Goal: Information Seeking & Learning: Learn about a topic

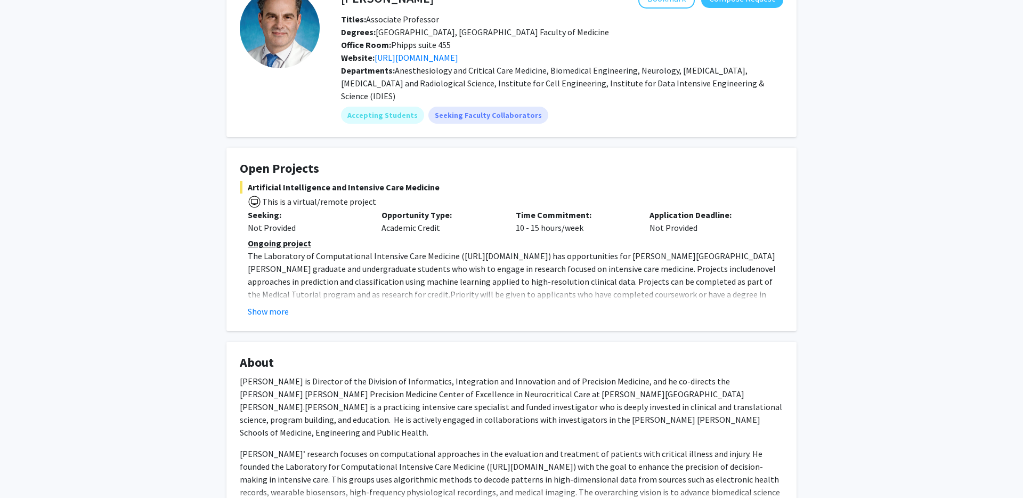
scroll to position [72, 0]
click at [284, 304] on button "Show more" at bounding box center [268, 310] width 41 height 13
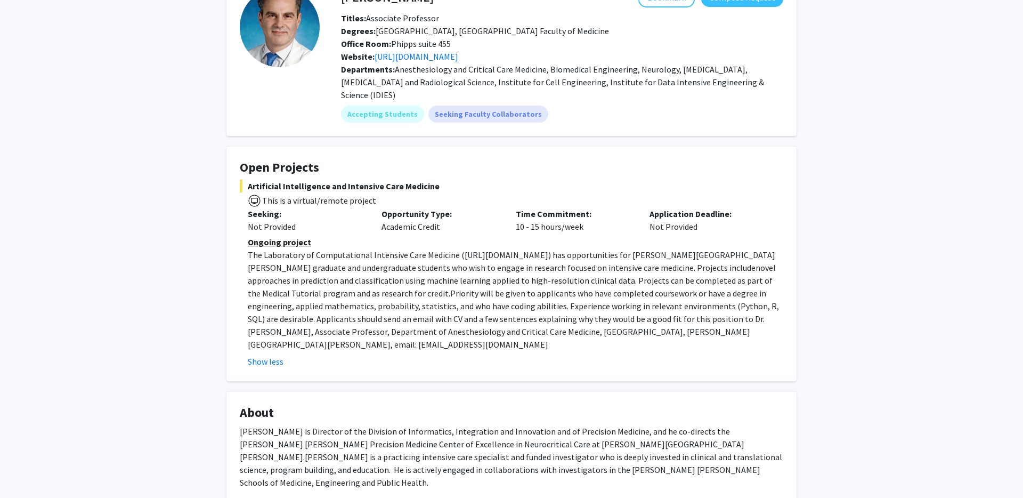
click at [559, 300] on p "The Laboratory of Computational Intensive Care Medicine ( [URL][DOMAIN_NAME] ) …" at bounding box center [516, 299] width 536 height 102
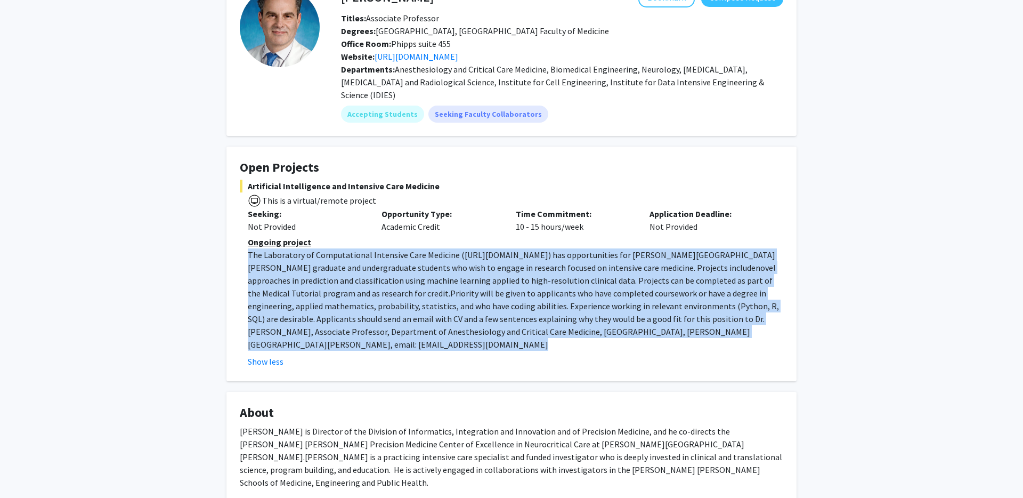
click at [559, 300] on p "The Laboratory of Computational Intensive Care Medicine ( [URL][DOMAIN_NAME] ) …" at bounding box center [516, 299] width 536 height 102
click at [612, 298] on p "The Laboratory of Computational Intensive Care Medicine ( [URL][DOMAIN_NAME] ) …" at bounding box center [516, 299] width 536 height 102
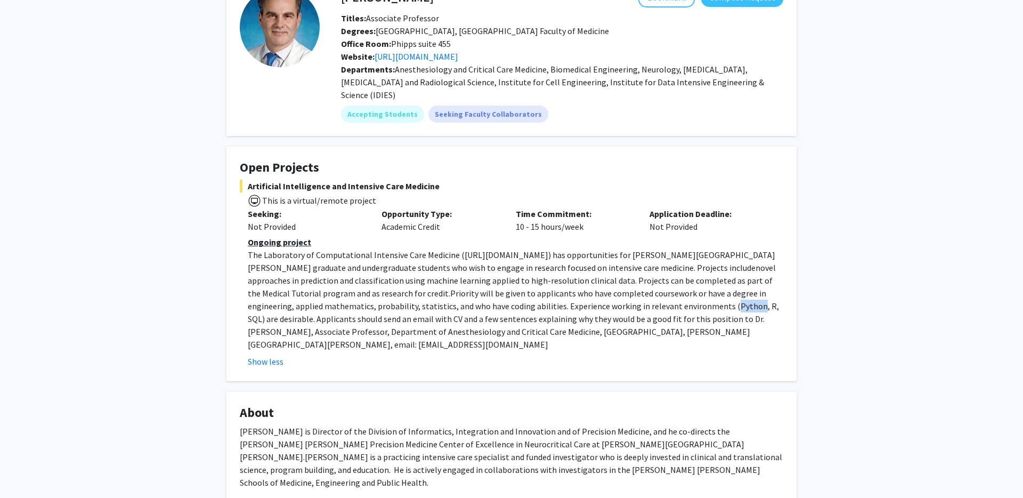
click at [612, 298] on p "The Laboratory of Computational Intensive Care Medicine ( [URL][DOMAIN_NAME] ) …" at bounding box center [516, 299] width 536 height 102
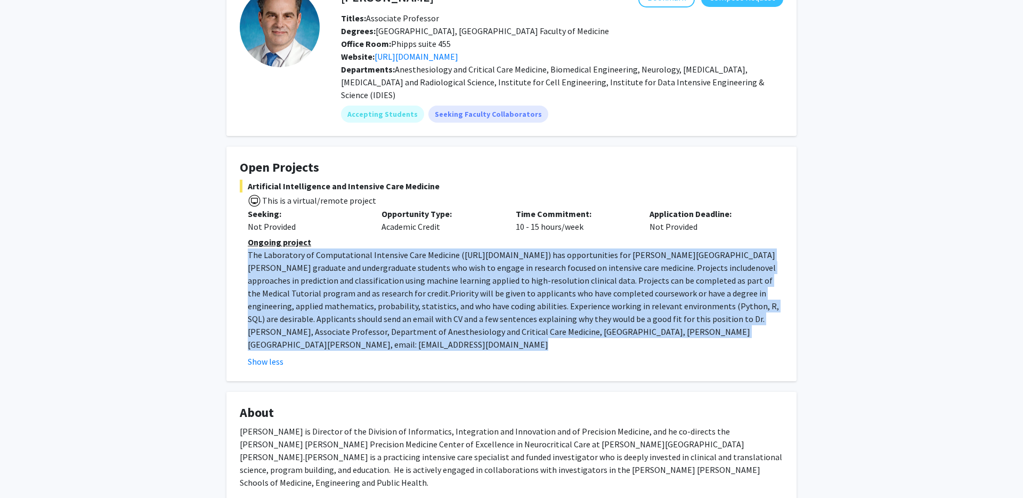
click at [612, 298] on p "The Laboratory of Computational Intensive Care Medicine ( [URL][DOMAIN_NAME] ) …" at bounding box center [516, 299] width 536 height 102
click at [647, 286] on p "The Laboratory of Computational Intensive Care Medicine ( [URL][DOMAIN_NAME] ) …" at bounding box center [516, 299] width 536 height 102
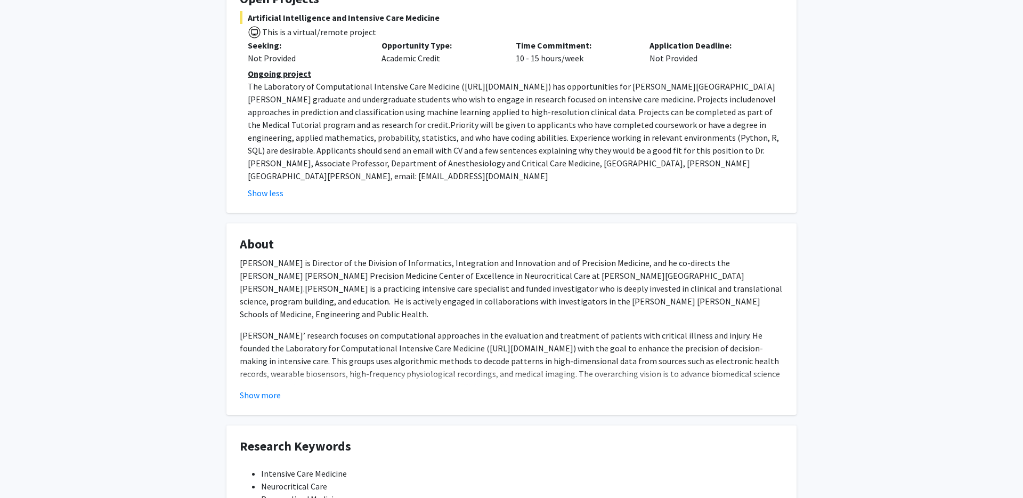
scroll to position [296, 0]
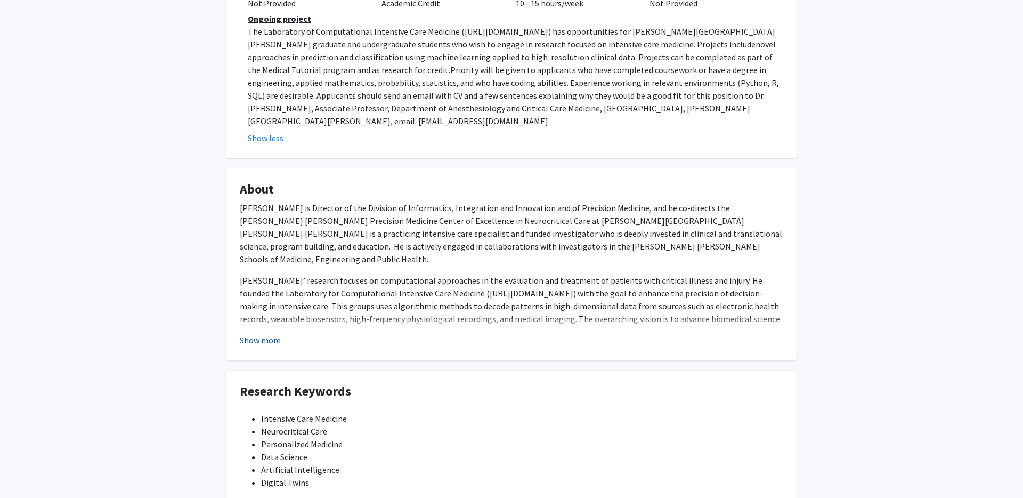
click at [275, 334] on button "Show more" at bounding box center [260, 340] width 41 height 13
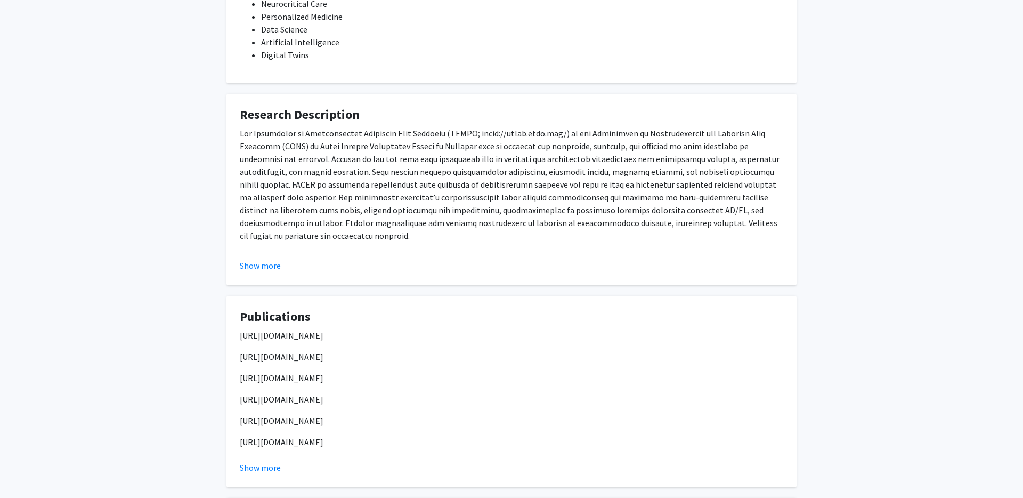
scroll to position [878, 0]
